Goal: Task Accomplishment & Management: Manage account settings

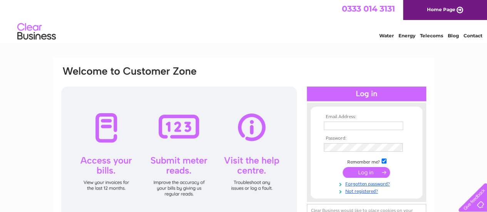
type input "[EMAIL_ADDRESS][DOMAIN_NAME]"
click at [367, 172] on input "submit" at bounding box center [365, 172] width 47 height 11
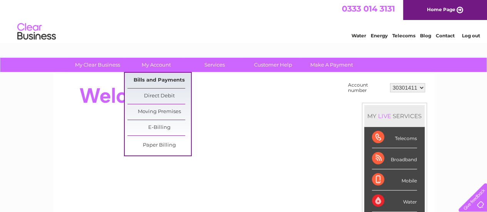
click at [148, 80] on link "Bills and Payments" at bounding box center [158, 80] width 63 height 15
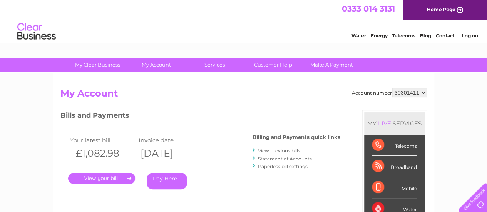
click at [96, 178] on link "." at bounding box center [101, 178] width 67 height 11
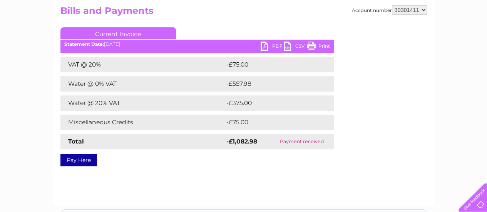
scroll to position [39, 0]
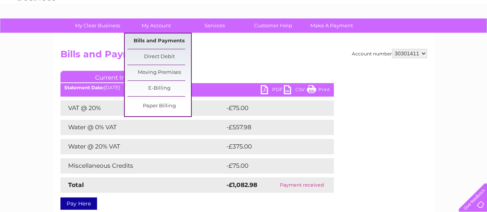
click at [163, 42] on link "Bills and Payments" at bounding box center [158, 40] width 63 height 15
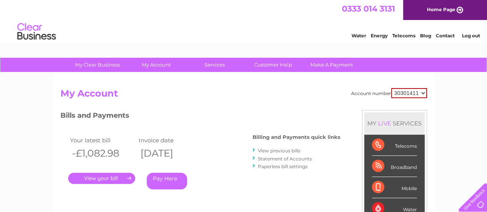
click at [280, 149] on link "View previous bills" at bounding box center [279, 151] width 42 height 6
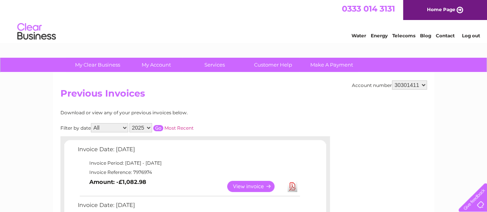
click at [127, 126] on select "All January February March April May June July August September October Novembe…" at bounding box center [109, 127] width 37 height 9
select select "9"
click at [92, 123] on select "All January February March April May June July August September October Novembe…" at bounding box center [109, 127] width 37 height 9
click at [159, 128] on input "button" at bounding box center [158, 128] width 10 height 6
